Goal: Navigation & Orientation: Find specific page/section

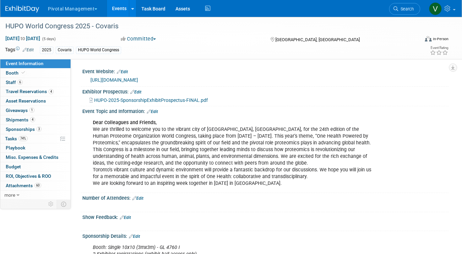
click at [119, 5] on link "Events" at bounding box center [119, 8] width 25 height 17
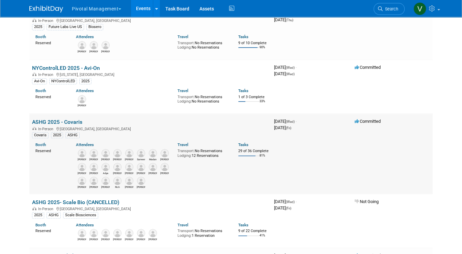
scroll to position [310, 0]
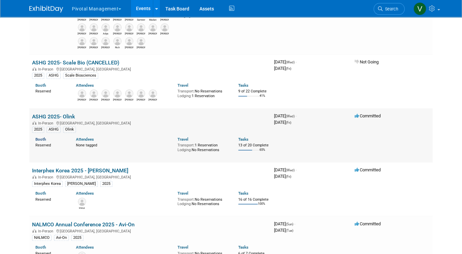
click at [41, 142] on link "Booth" at bounding box center [40, 139] width 10 height 5
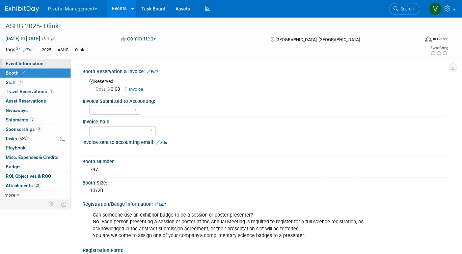
click at [26, 67] on link "Event Information" at bounding box center [35, 63] width 70 height 9
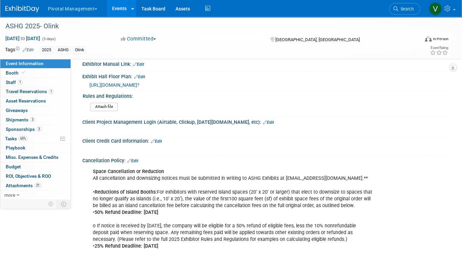
scroll to position [982, 0]
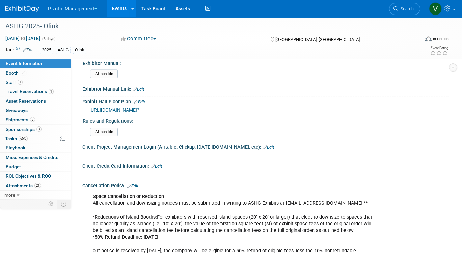
click at [139, 107] on span "https://ashg25.mapyourshow.com/8_0/exhview/index.cfm?" at bounding box center [114, 109] width 50 height 5
